Goal: Obtain resource: Obtain resource

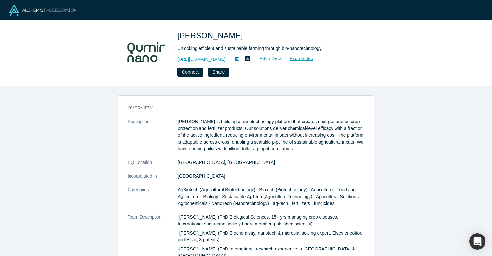
click at [282, 58] on link "Pitch Deck" at bounding box center [267, 58] width 30 height 7
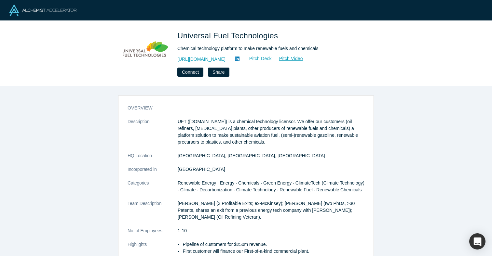
click at [253, 59] on link "Pitch Deck" at bounding box center [257, 58] width 30 height 7
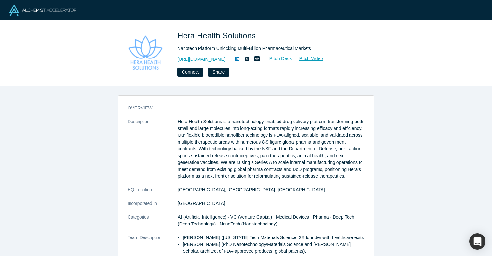
click at [292, 57] on link "Pitch Deck" at bounding box center [277, 58] width 30 height 7
